Goal: Task Accomplishment & Management: Use online tool/utility

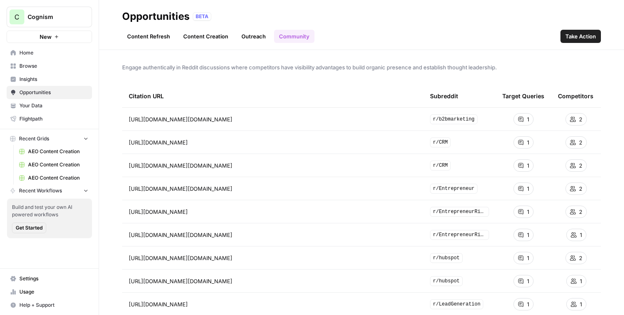
scroll to position [26, 0]
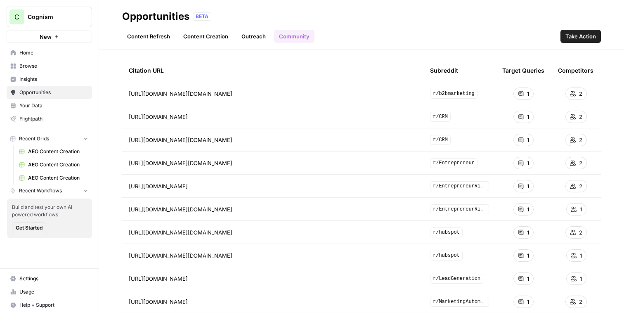
click at [40, 81] on span "Insights" at bounding box center [53, 79] width 69 height 7
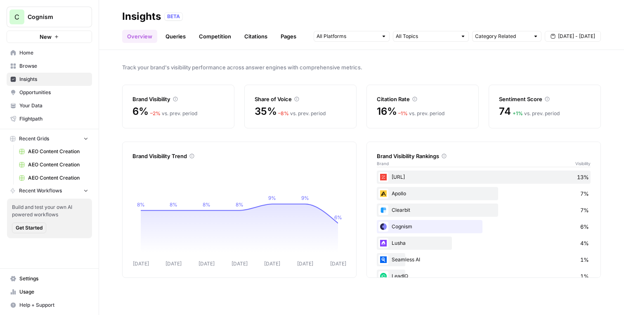
click at [228, 137] on div "Track your brand's visibility performance across answer engines with comprehens…" at bounding box center [361, 182] width 525 height 265
click at [275, 128] on div "Track your brand's visibility performance across answer engines with comprehens…" at bounding box center [361, 182] width 525 height 265
click at [377, 39] on input "text" at bounding box center [347, 36] width 61 height 8
click at [407, 77] on div "Track your brand's visibility performance across answer engines with comprehens…" at bounding box center [361, 182] width 525 height 265
click at [175, 33] on link "Queries" at bounding box center [176, 36] width 30 height 13
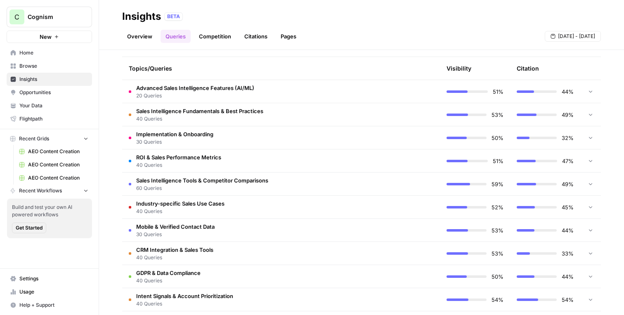
scroll to position [187, 0]
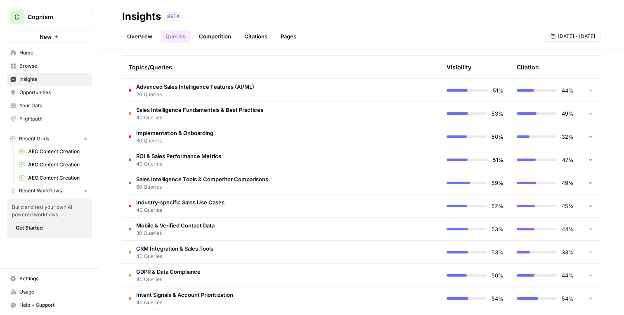
click at [290, 180] on td "Sales Intelligence Tools & Competitor Comparisons 60 Queries" at bounding box center [246, 182] width 248 height 23
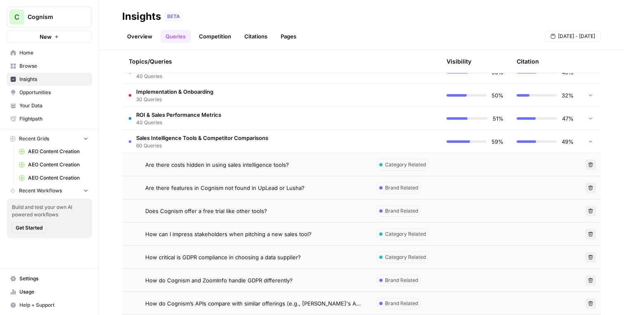
scroll to position [237, 0]
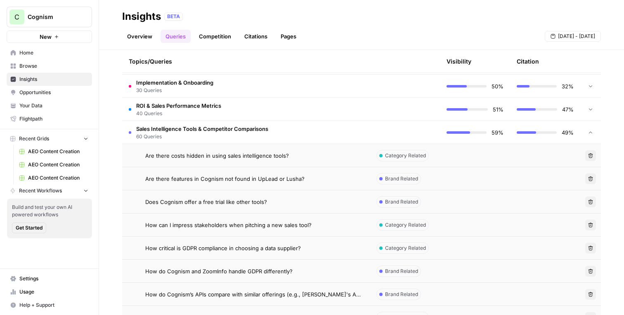
click at [254, 208] on td "Does Cognism offer a free trial like other tools?" at bounding box center [246, 201] width 248 height 23
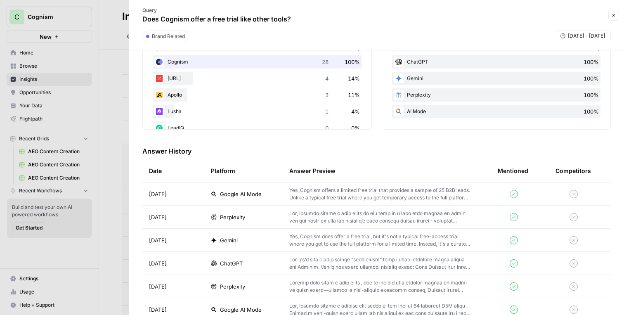
scroll to position [158, 0]
click at [265, 191] on div "Google AI Mode" at bounding box center [243, 195] width 65 height 8
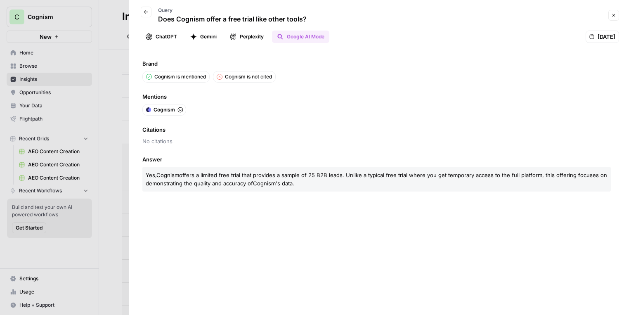
click at [250, 36] on button "Perplexity" at bounding box center [247, 37] width 44 height 12
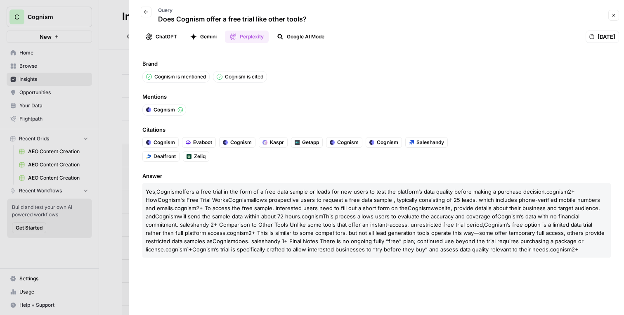
click at [211, 36] on button "Gemini" at bounding box center [203, 37] width 36 height 12
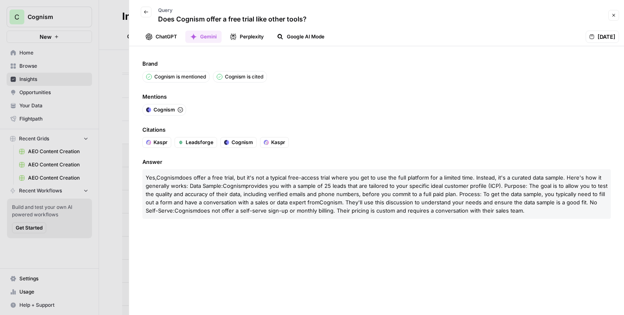
click at [172, 35] on button "ChatGPT" at bounding box center [161, 37] width 41 height 12
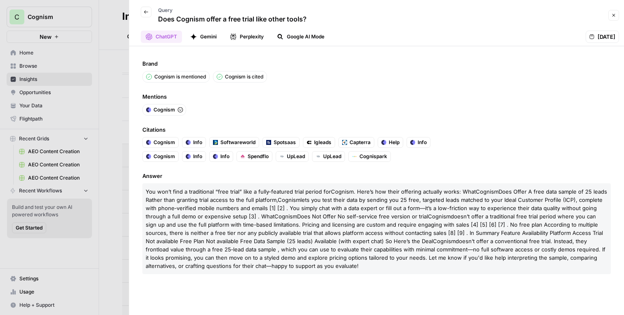
click at [117, 73] on div at bounding box center [312, 157] width 624 height 315
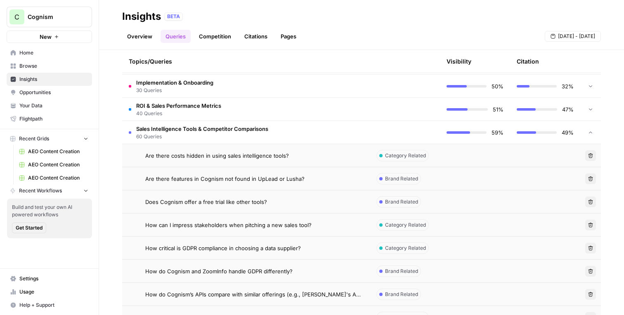
click at [306, 136] on td "Sales Intelligence Tools & Competitor Comparisons 60 Queries" at bounding box center [246, 132] width 248 height 23
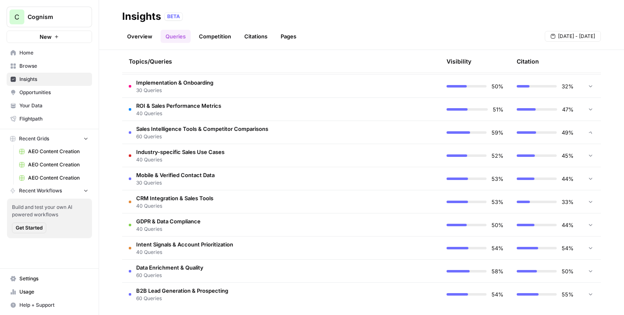
click at [306, 136] on td "Sales Intelligence Tools & Competitor Comparisons 60 Queries" at bounding box center [246, 132] width 248 height 23
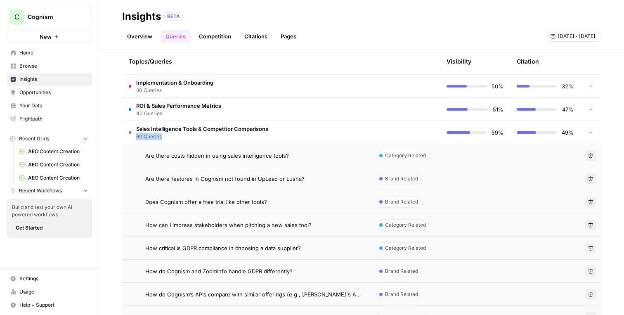
click at [306, 137] on td "Sales Intelligence Tools & Competitor Comparisons 60 Queries" at bounding box center [246, 132] width 248 height 23
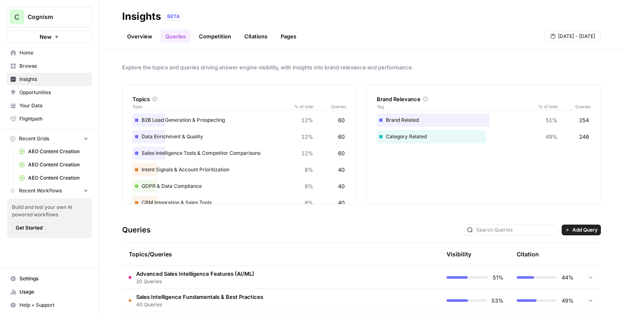
click at [577, 229] on span "Add Query" at bounding box center [585, 229] width 25 height 7
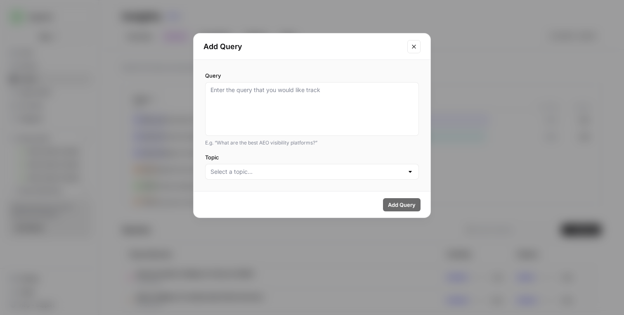
click at [416, 45] on icon "Close modal" at bounding box center [414, 47] width 4 height 4
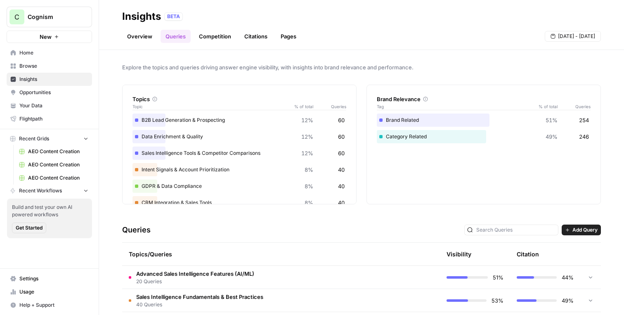
click at [208, 39] on link "Competition" at bounding box center [215, 36] width 42 height 13
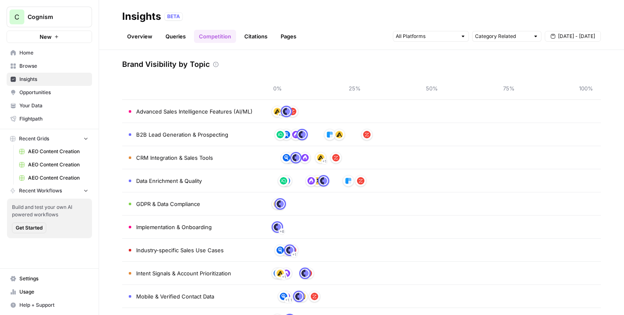
scroll to position [21, 0]
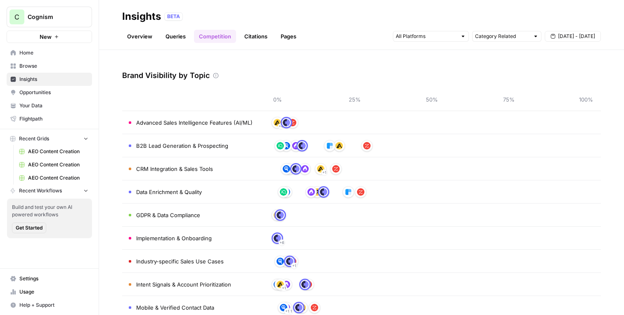
click at [250, 39] on link "Citations" at bounding box center [255, 36] width 33 height 13
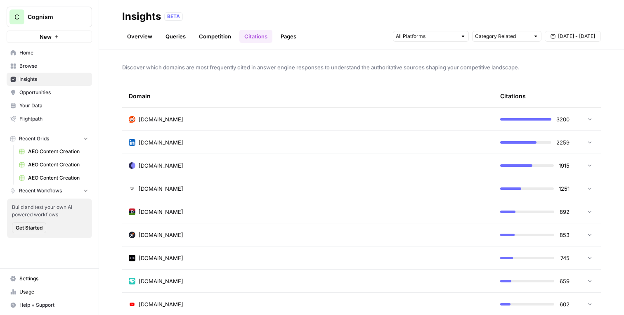
click at [588, 119] on icon at bounding box center [590, 119] width 6 height 6
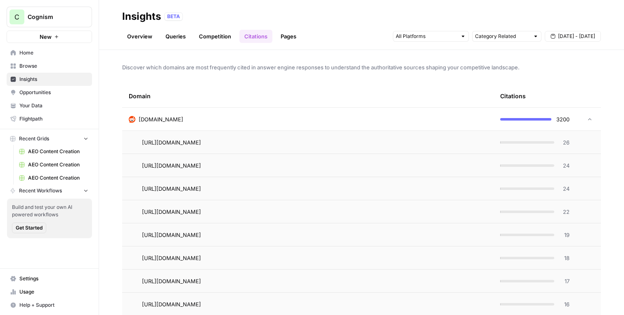
click at [588, 120] on icon at bounding box center [590, 119] width 6 height 6
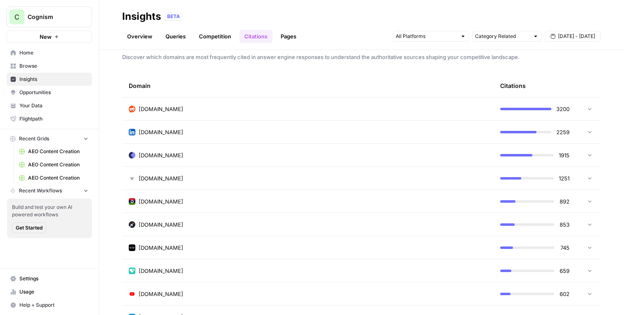
scroll to position [10, 0]
click at [291, 35] on link "Pages" at bounding box center [289, 36] width 26 height 13
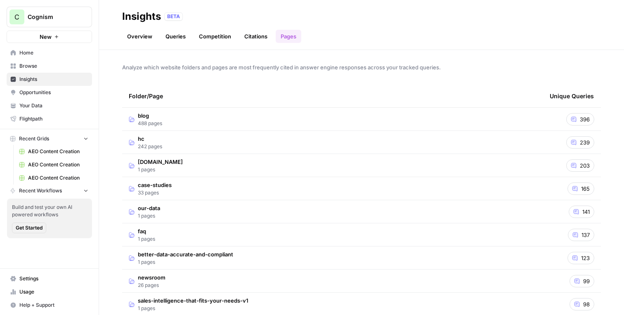
click at [475, 124] on td "blog 488 pages" at bounding box center [332, 119] width 421 height 23
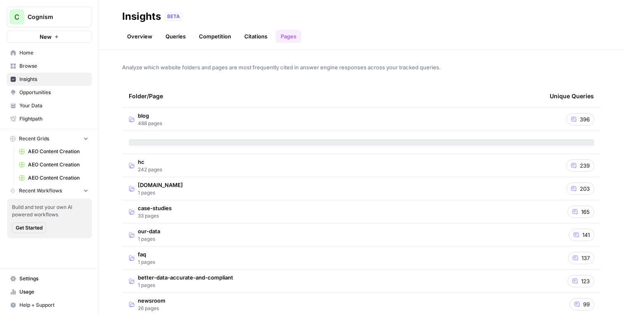
click at [54, 96] on link "Opportunities" at bounding box center [49, 92] width 85 height 13
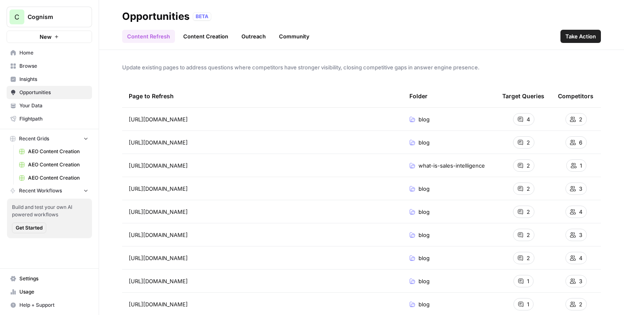
click at [57, 40] on button "New" at bounding box center [49, 37] width 85 height 12
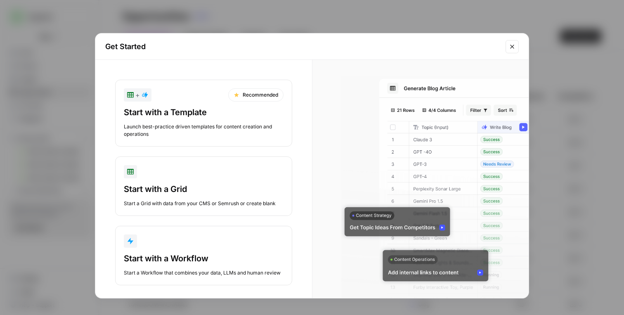
click at [204, 126] on div "Launch best-practice driven templates for content creation and operations" at bounding box center [204, 130] width 160 height 15
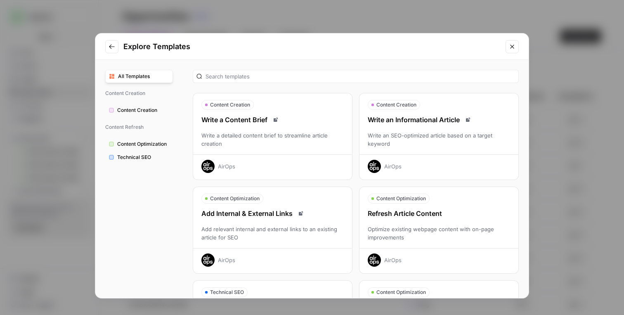
scroll to position [38, 0]
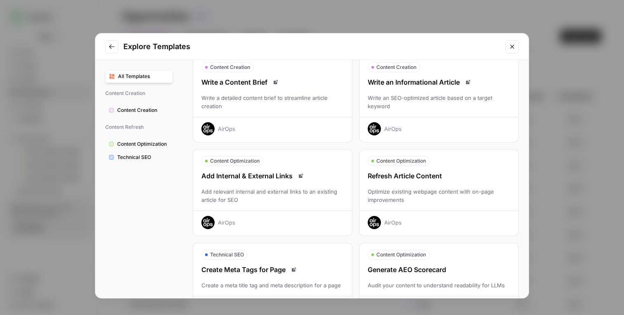
click at [404, 194] on div "Optimize existing webpage content with on-page improvements" at bounding box center [439, 195] width 159 height 17
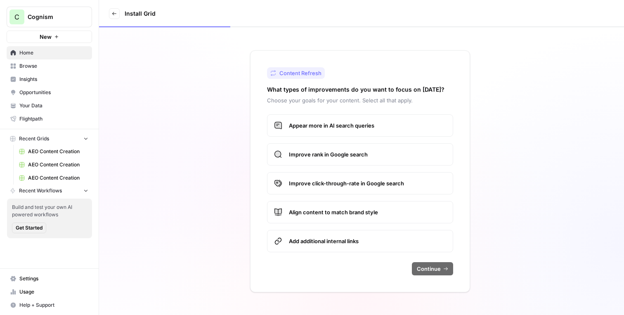
click at [369, 157] on span "Improve rank in Google search" at bounding box center [367, 154] width 157 height 8
click at [428, 265] on span "Continue" at bounding box center [429, 269] width 24 height 8
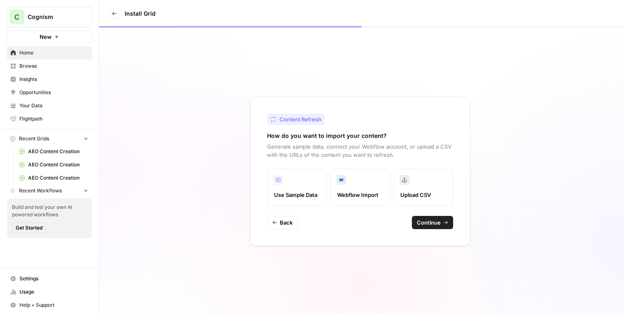
click at [434, 223] on span "Continue" at bounding box center [429, 222] width 24 height 8
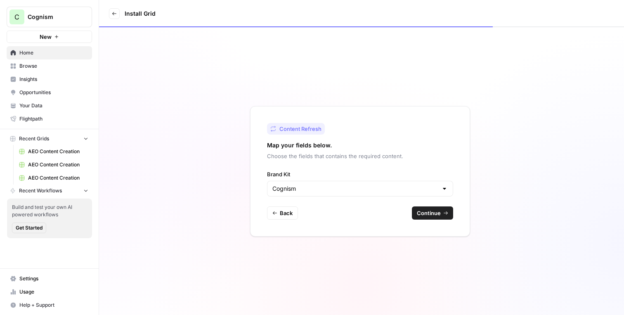
click at [435, 211] on span "Continue" at bounding box center [429, 213] width 24 height 8
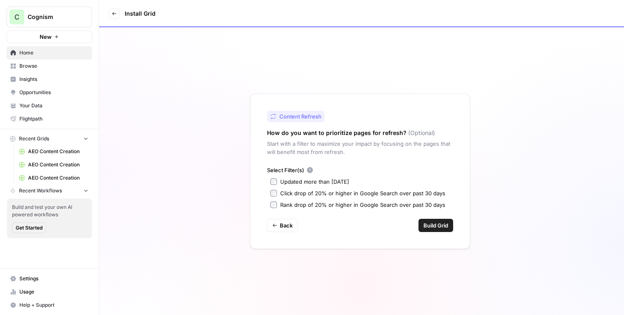
click at [432, 223] on span "Build Grid" at bounding box center [436, 225] width 25 height 8
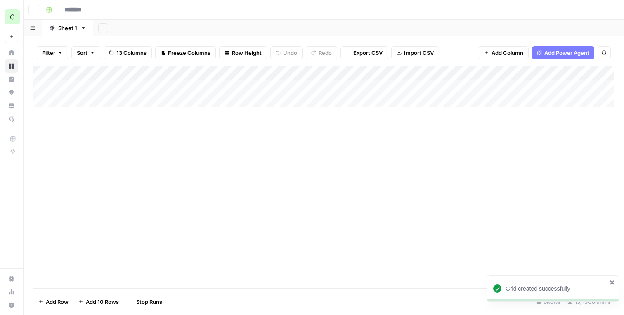
type input "**********"
click at [230, 158] on div "Add Column" at bounding box center [323, 121] width 581 height 111
click at [230, 144] on div "Add Column" at bounding box center [323, 121] width 581 height 111
click at [229, 131] on div "Add Column" at bounding box center [323, 121] width 581 height 111
click at [233, 109] on div "Add Column" at bounding box center [323, 121] width 581 height 111
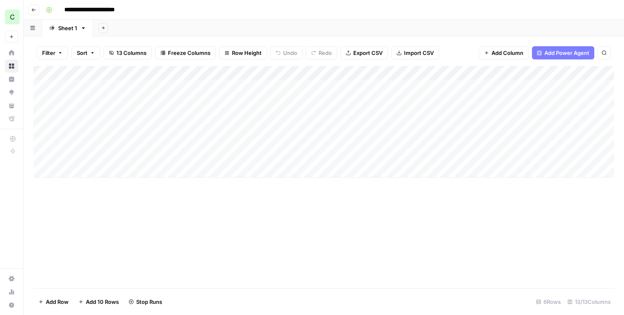
click at [229, 113] on div "Add Column" at bounding box center [323, 121] width 581 height 111
click at [229, 102] on div "Add Column" at bounding box center [323, 121] width 581 height 111
click at [229, 91] on div "Add Column" at bounding box center [323, 121] width 581 height 111
click at [229, 87] on div "Add Column" at bounding box center [323, 121] width 581 height 111
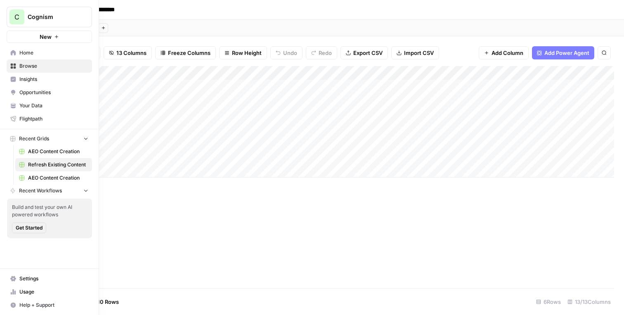
click at [46, 78] on span "Insights" at bounding box center [53, 79] width 69 height 7
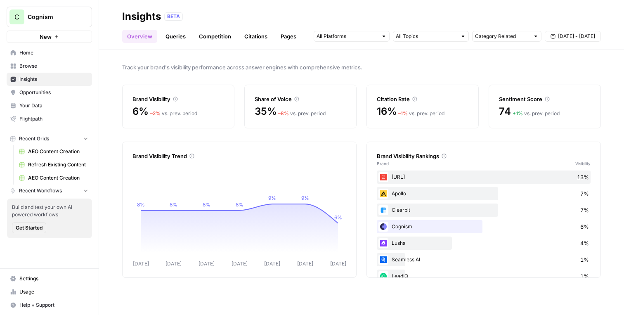
click at [73, 93] on span "Opportunities" at bounding box center [53, 92] width 69 height 7
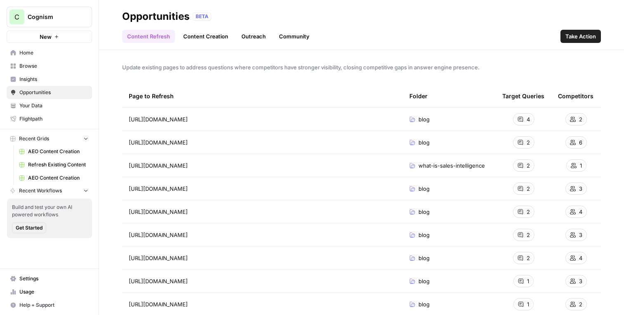
click at [217, 38] on link "Content Creation" at bounding box center [205, 36] width 55 height 13
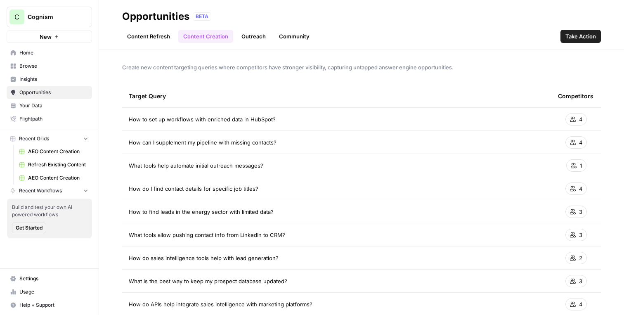
scroll to position [2, 0]
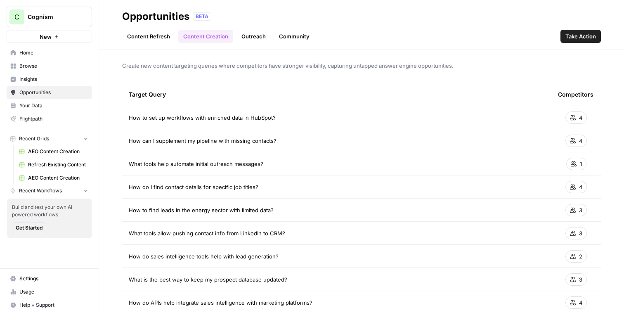
click at [251, 35] on link "Outreach" at bounding box center [254, 36] width 34 height 13
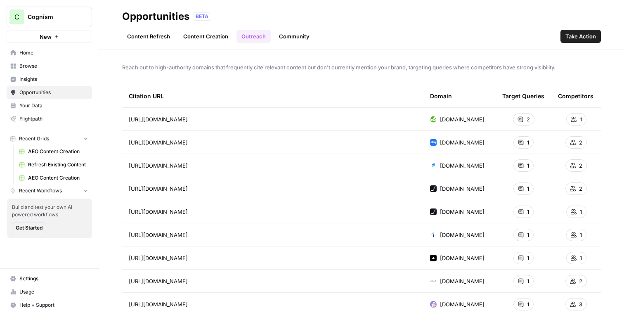
click at [293, 37] on link "Community" at bounding box center [294, 36] width 40 height 13
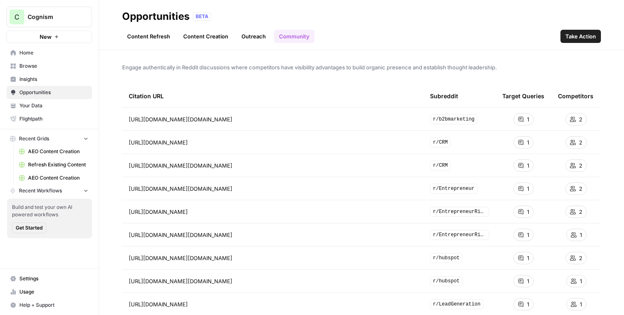
click at [31, 78] on span "Insights" at bounding box center [53, 79] width 69 height 7
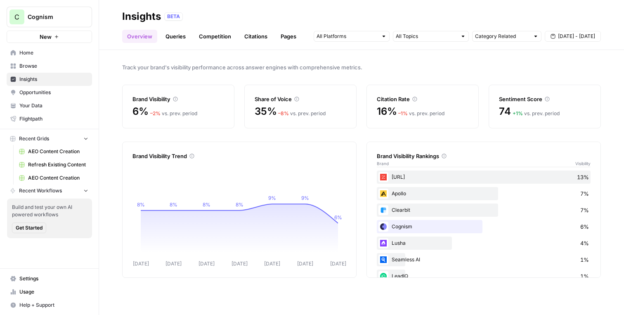
click at [65, 96] on link "Opportunities" at bounding box center [49, 92] width 85 height 13
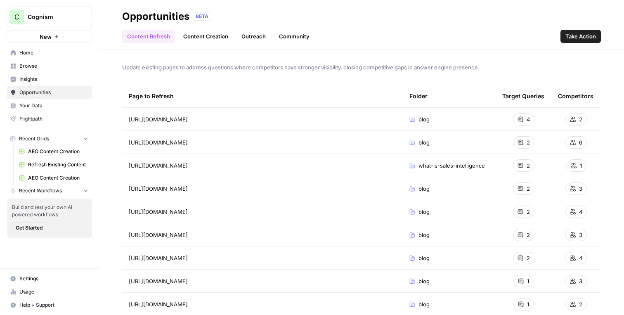
click at [62, 81] on span "Insights" at bounding box center [53, 79] width 69 height 7
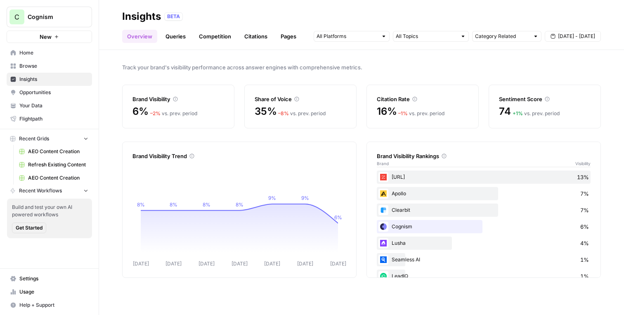
click at [36, 102] on span "Your Data" at bounding box center [53, 105] width 69 height 7
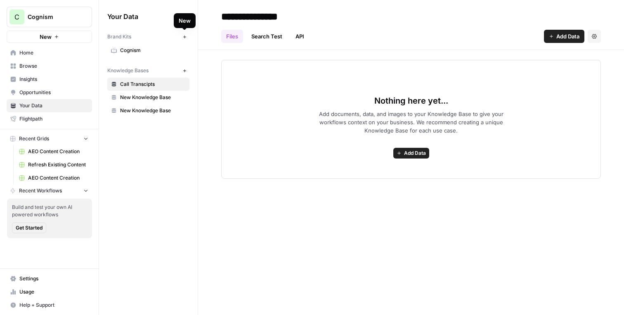
click at [184, 37] on icon "button" at bounding box center [184, 37] width 5 height 5
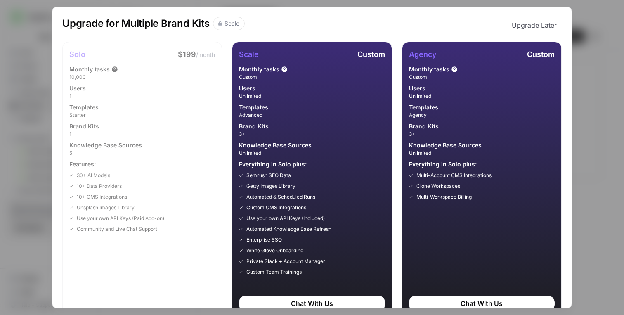
click at [29, 31] on div "Upgrade for Multiple Brand Kits Scale Upgrade Later Solo $199 /month Monthly ta…" at bounding box center [312, 157] width 624 height 315
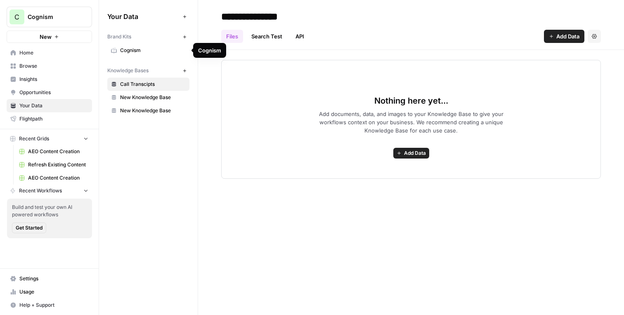
click at [17, 15] on span "C" at bounding box center [16, 17] width 5 height 10
click at [190, 106] on div "Your Data Add Data Brand Kits New Cognism Knowledge Bases New Call Transcipts N…" at bounding box center [148, 63] width 99 height 127
click at [53, 79] on span "Insights" at bounding box center [53, 79] width 69 height 7
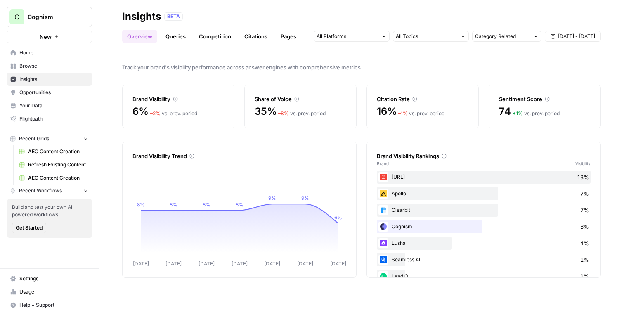
click at [44, 88] on link "Opportunities" at bounding box center [49, 92] width 85 height 13
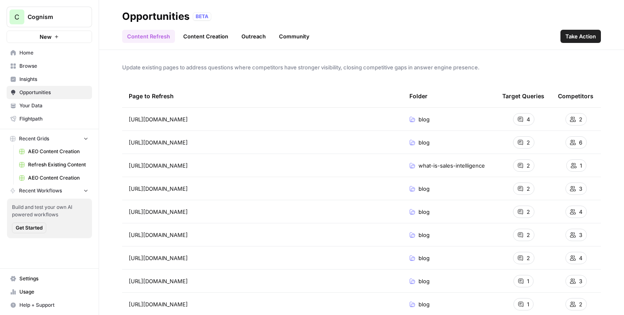
click at [41, 118] on span "Flightpath" at bounding box center [53, 118] width 69 height 7
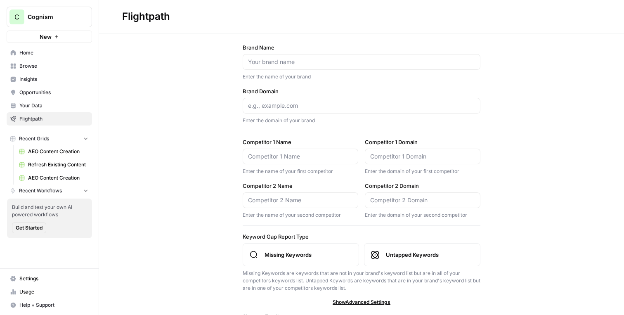
click at [59, 81] on span "Insights" at bounding box center [53, 79] width 69 height 7
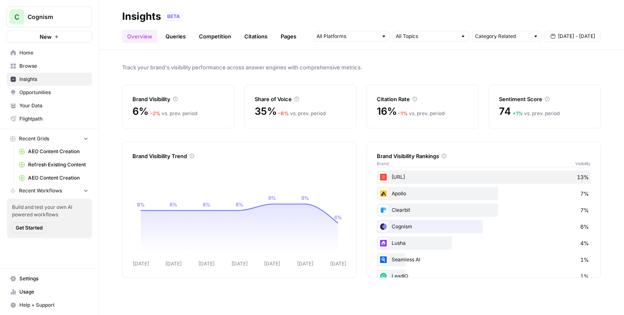
click at [64, 91] on span "Opportunities" at bounding box center [53, 92] width 69 height 7
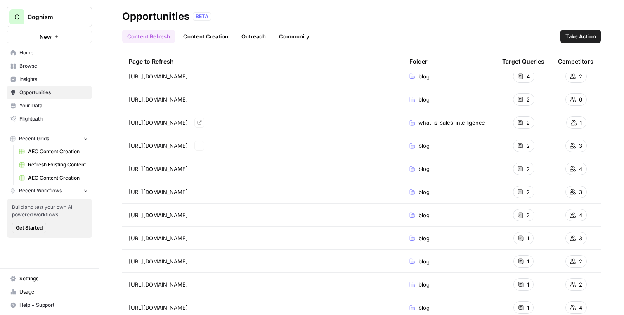
scroll to position [42, 0]
click at [539, 28] on div "Content Refresh Content Creation Outreach Community Take Action" at bounding box center [361, 33] width 479 height 20
click at [577, 34] on span "Take Action" at bounding box center [581, 36] width 31 height 8
